Goal: Navigation & Orientation: Understand site structure

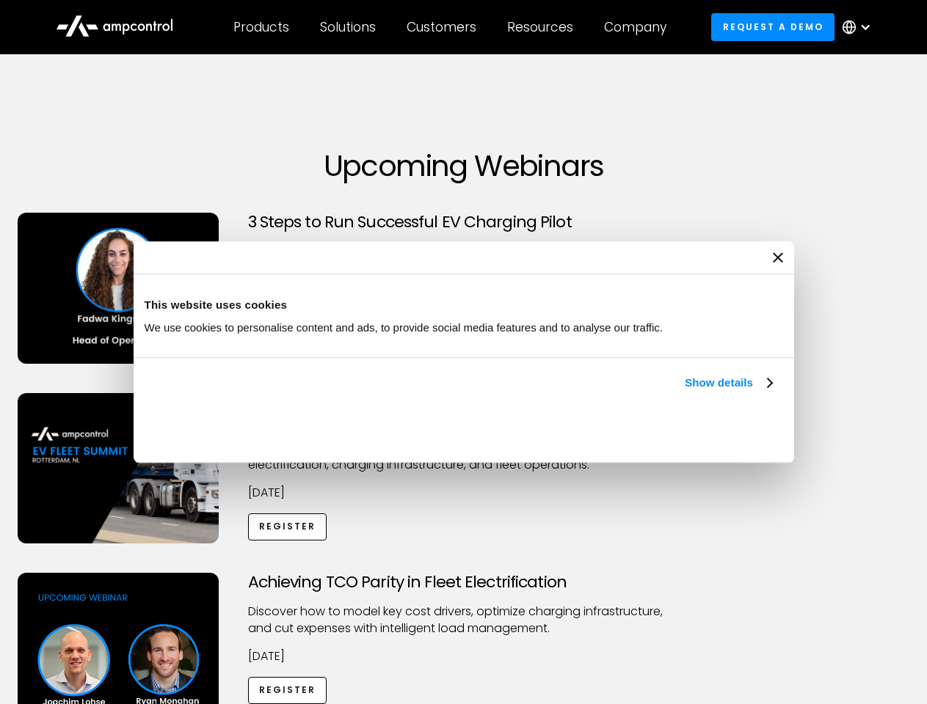
click at [684, 392] on link "Show details" at bounding box center [727, 383] width 87 height 18
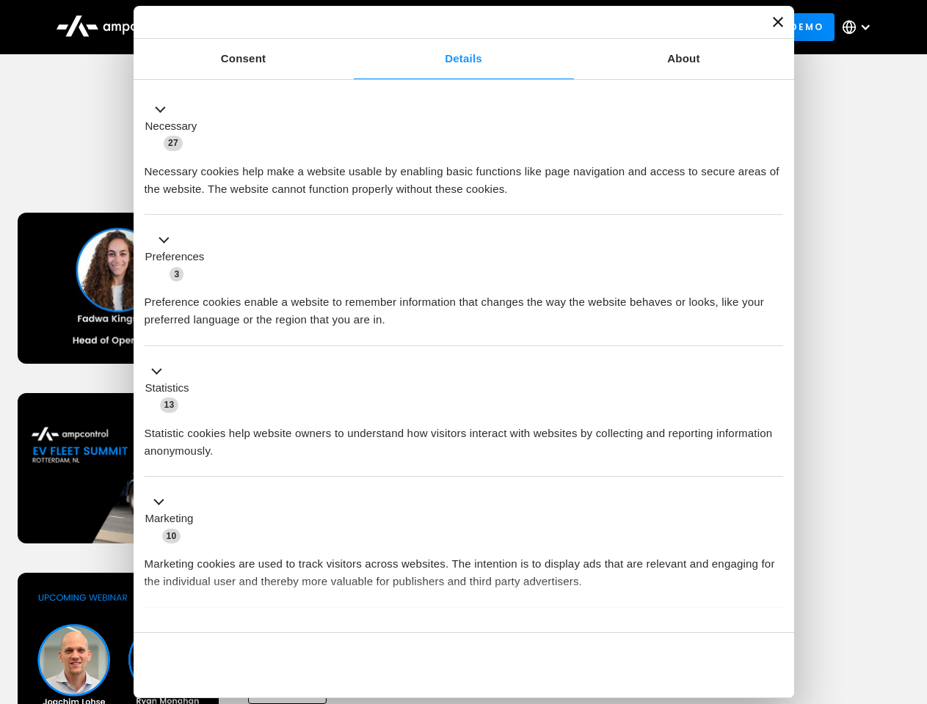
click at [773, 198] on div "Necessary cookies help make a website usable by enabling basic functions like p…" at bounding box center [464, 175] width 638 height 46
click at [910, 591] on div "Achieving TCO Parity in Fleet Electrification Discover how to model key cost dr…" at bounding box center [463, 688] width 921 height 230
click at [451, 27] on div "Customers" at bounding box center [441, 27] width 70 height 16
click at [260, 27] on div "Products" at bounding box center [261, 27] width 56 height 16
click at [348, 27] on div "Solutions" at bounding box center [348, 27] width 56 height 16
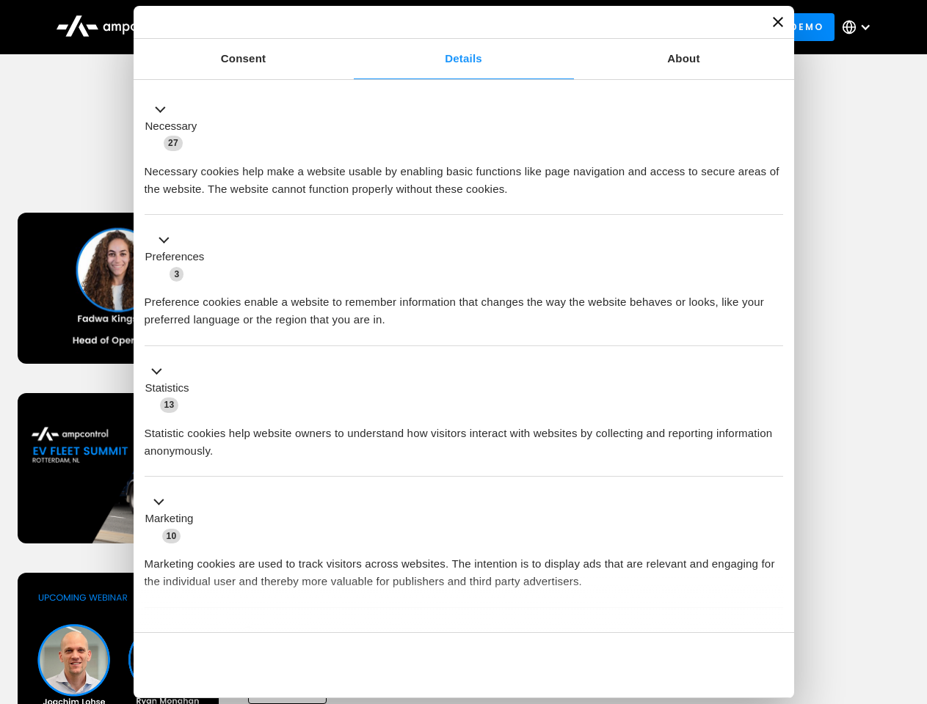
click at [444, 27] on div "Customers" at bounding box center [441, 27] width 70 height 16
click at [543, 27] on div "Resources" at bounding box center [540, 27] width 66 height 16
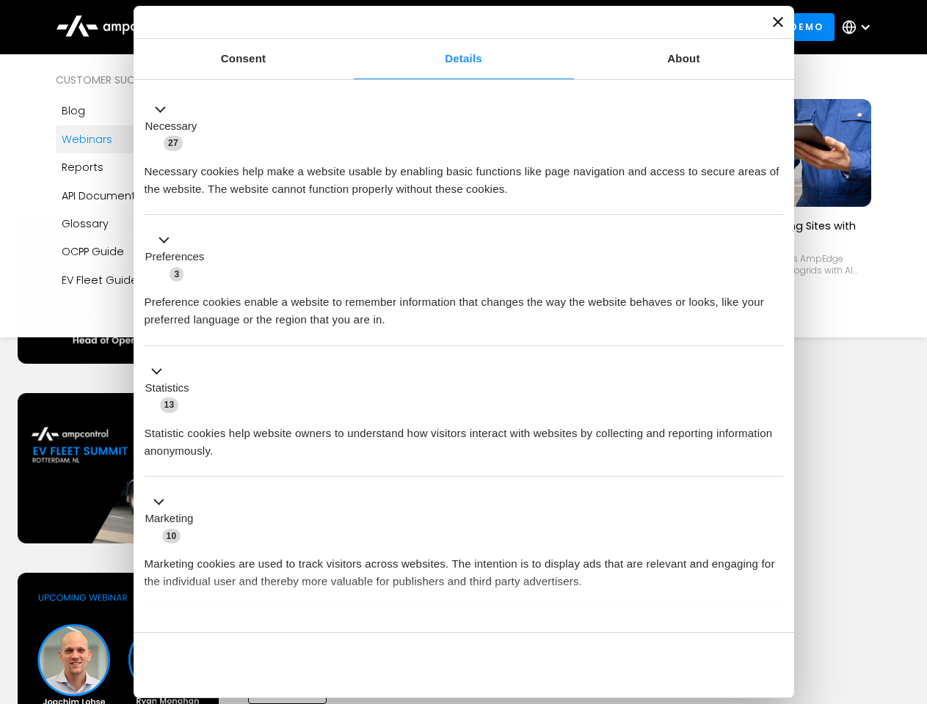
click at [640, 27] on div "Company" at bounding box center [635, 27] width 62 height 16
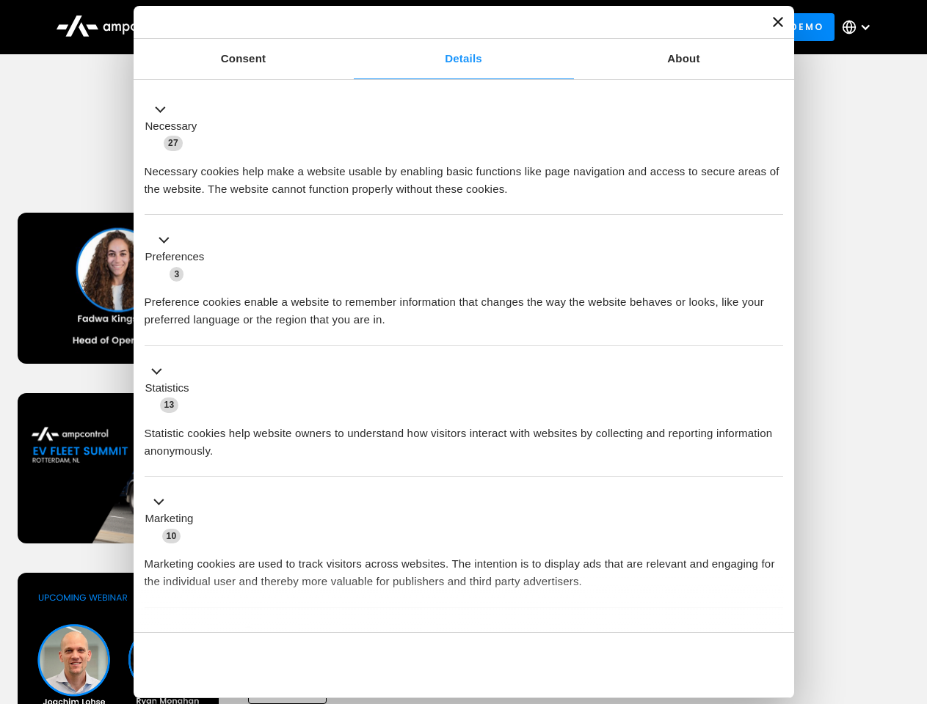
click at [860, 27] on div at bounding box center [865, 27] width 12 height 12
